Goal: Browse casually

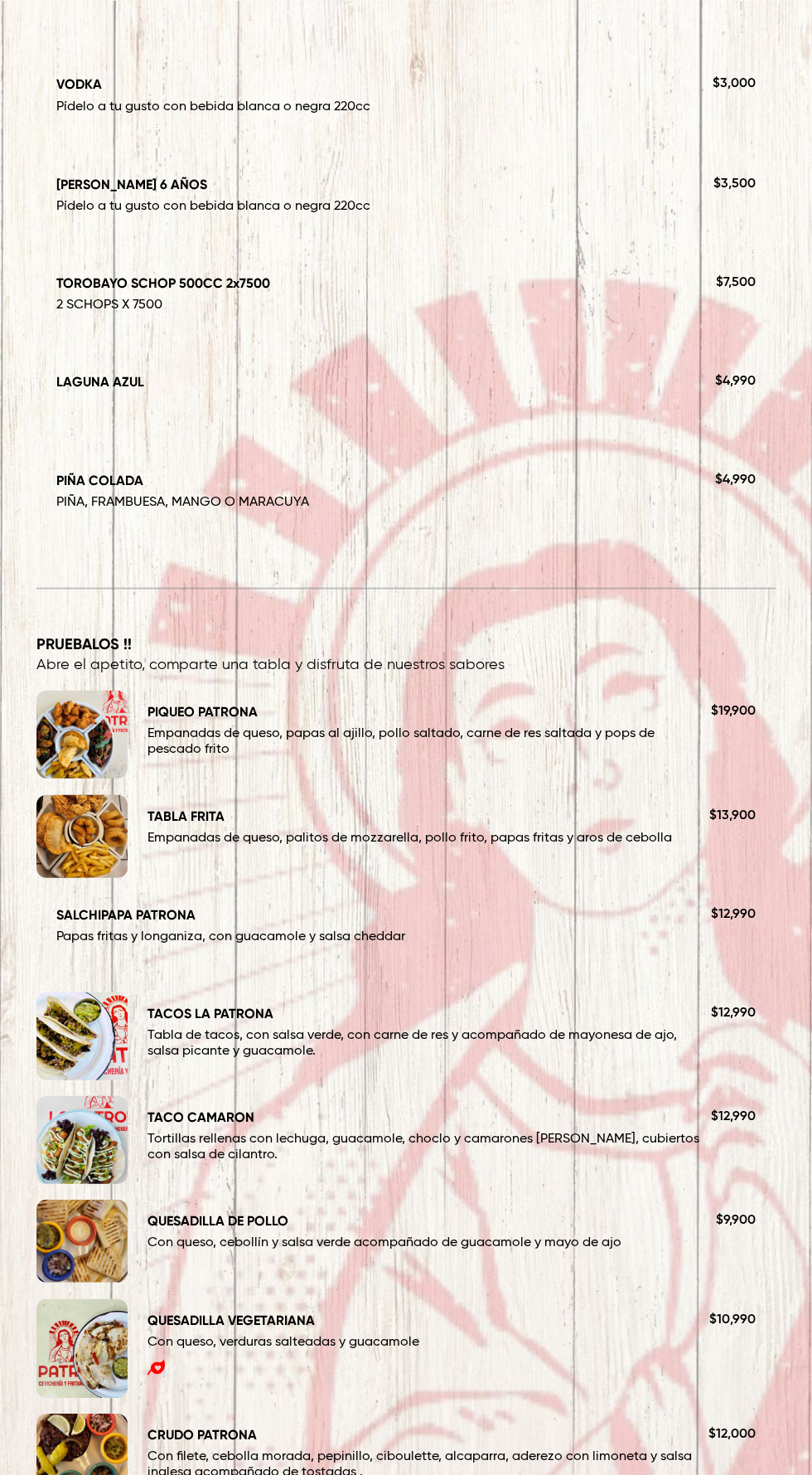
scroll to position [1596, 0]
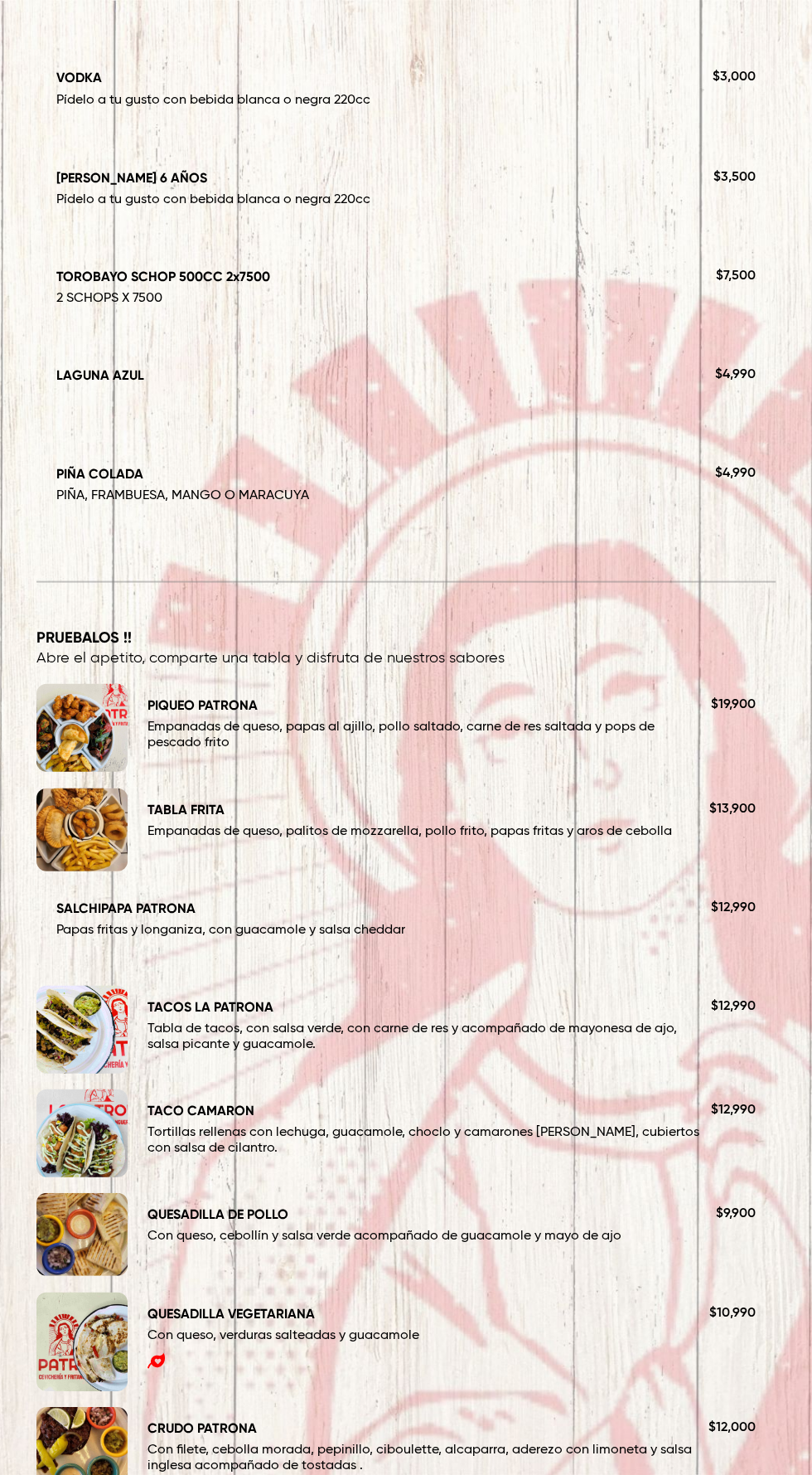
click at [444, 796] on div "TABLA FRITA Empanadas de queso, palitos de mozzarella, pollo frito, papas frita…" at bounding box center [452, 829] width 648 height 83
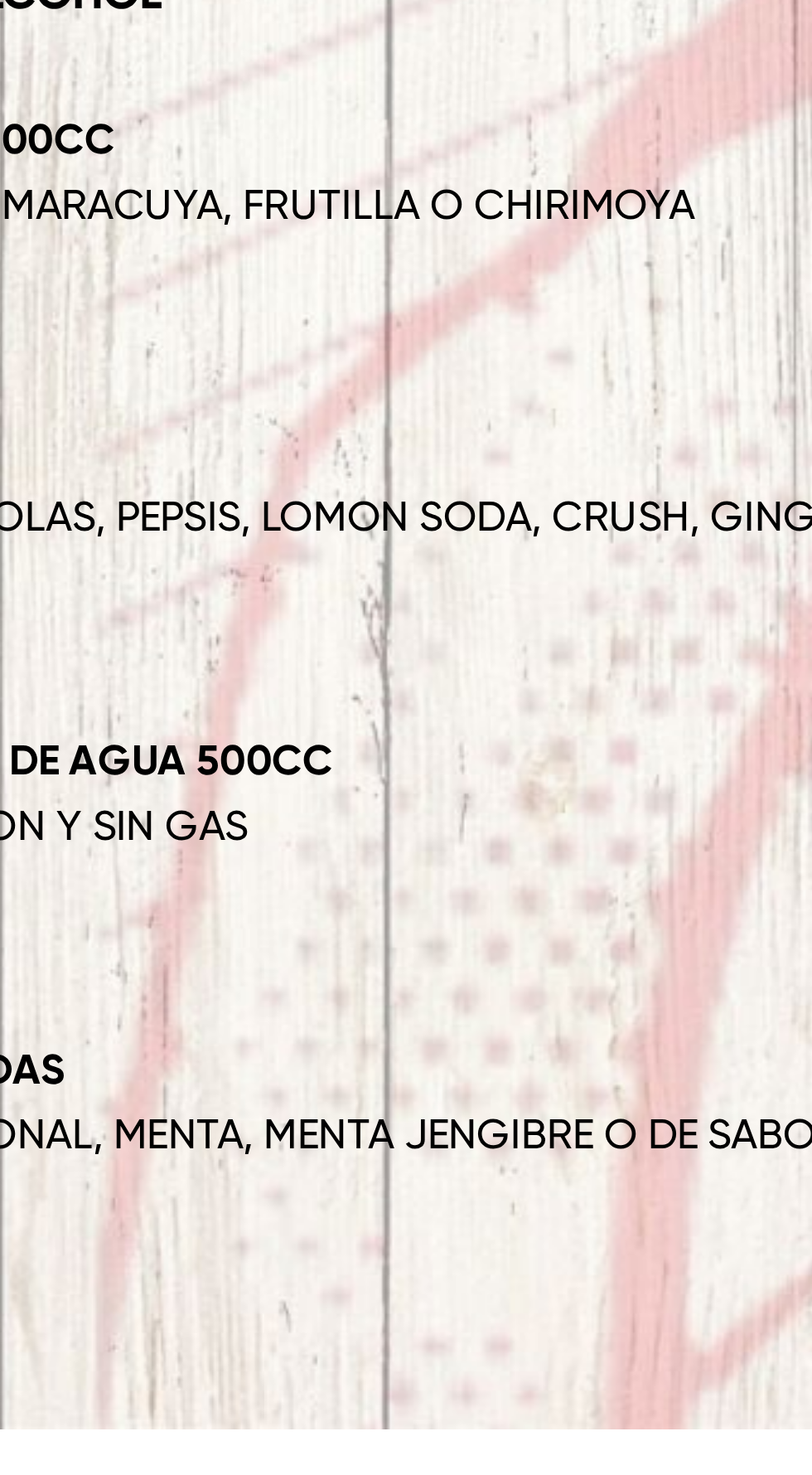
scroll to position [15335, 0]
